Goal: Information Seeking & Learning: Learn about a topic

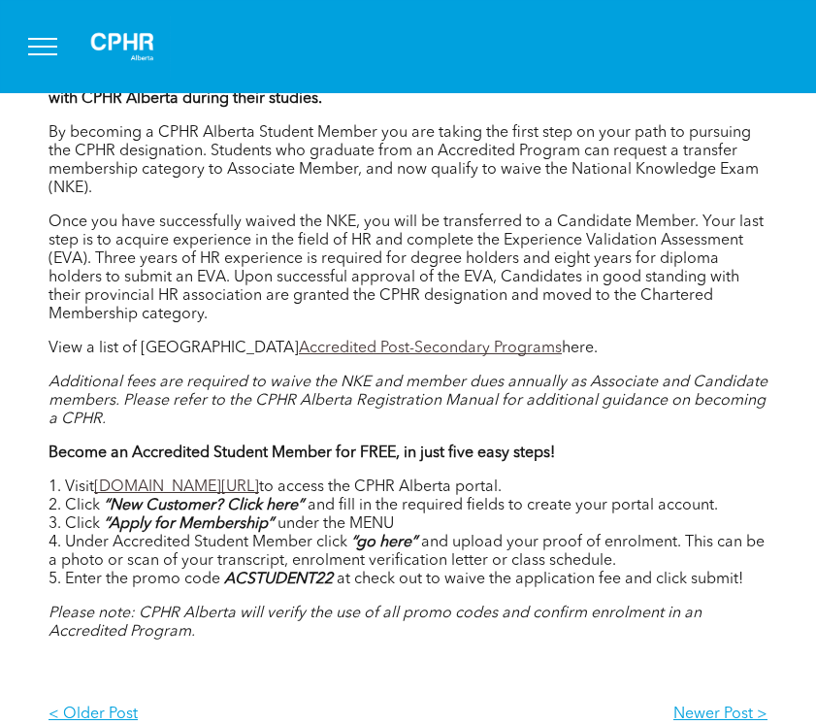
scroll to position [1278, 0]
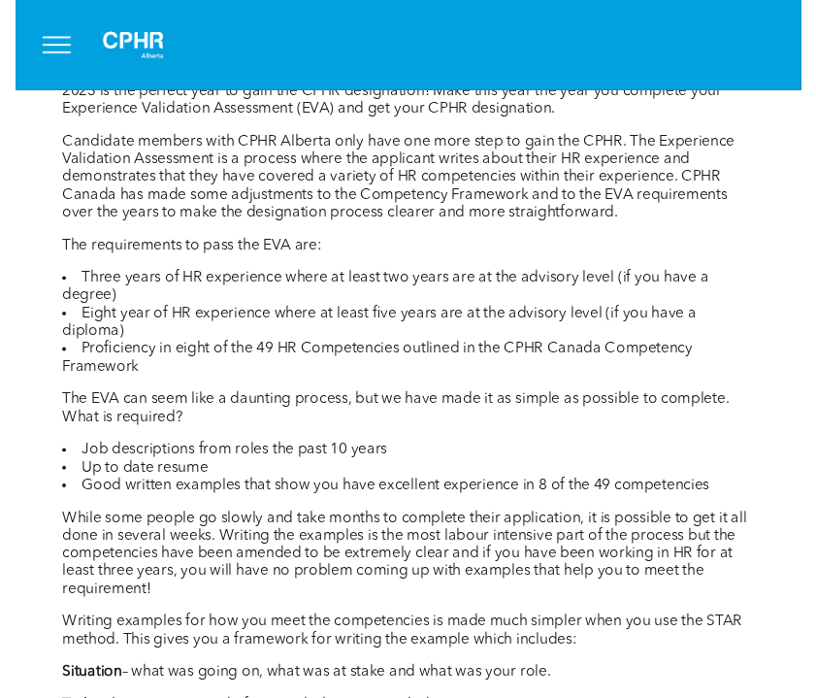
scroll to position [1308, 0]
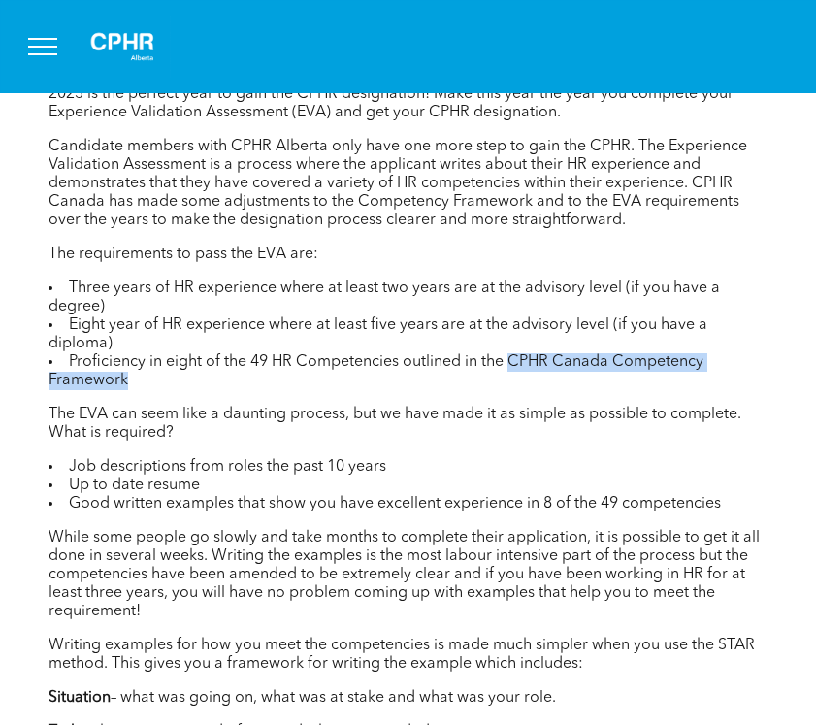
drag, startPoint x: 504, startPoint y: 324, endPoint x: 672, endPoint y: 342, distance: 168.8
click at [672, 353] on li "Proficiency in eight of the 49 HR Competencies outlined in the CPHR Canada Comp…" at bounding box center [408, 371] width 719 height 37
copy li "CPHR Canada Competency Framework"
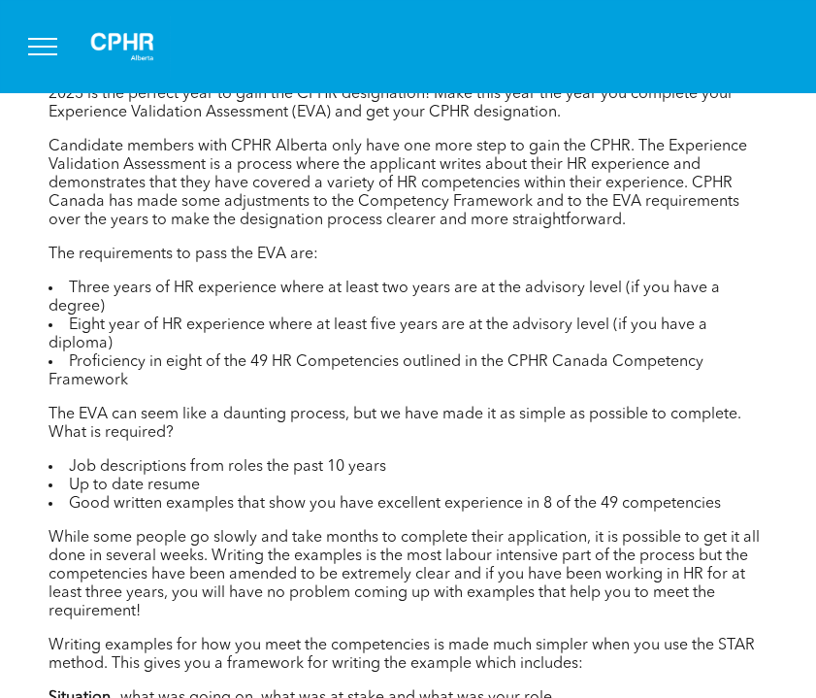
click at [86, 353] on li "Proficiency in eight of the 49 HR Competencies outlined in the CPHR Canada Comp…" at bounding box center [408, 371] width 719 height 37
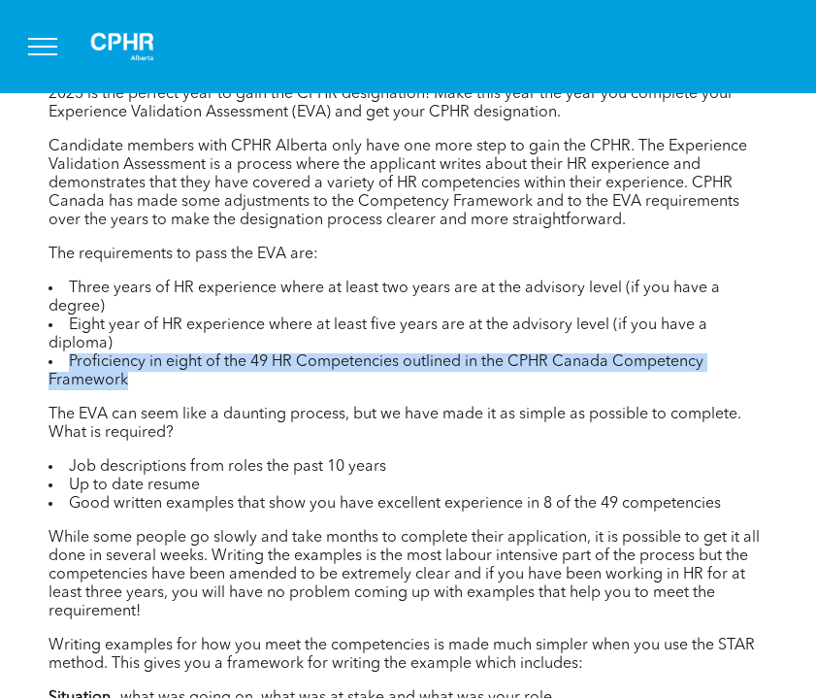
drag, startPoint x: 61, startPoint y: 325, endPoint x: 133, endPoint y: 343, distance: 73.9
click at [133, 353] on li "Proficiency in eight of the 49 HR Competencies outlined in the CPHR Canada Comp…" at bounding box center [408, 371] width 719 height 37
copy li "Proficiency in eight of the 49 HR Competencies outlined in the CPHR Canada Comp…"
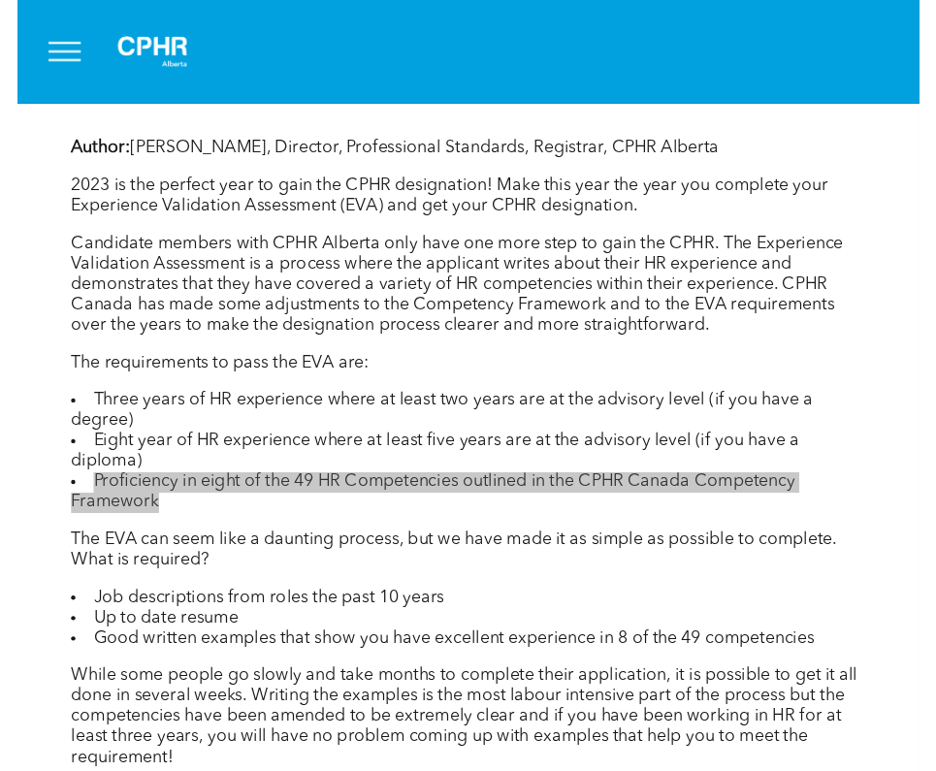
scroll to position [1234, 0]
